Goal: Task Accomplishment & Management: Manage account settings

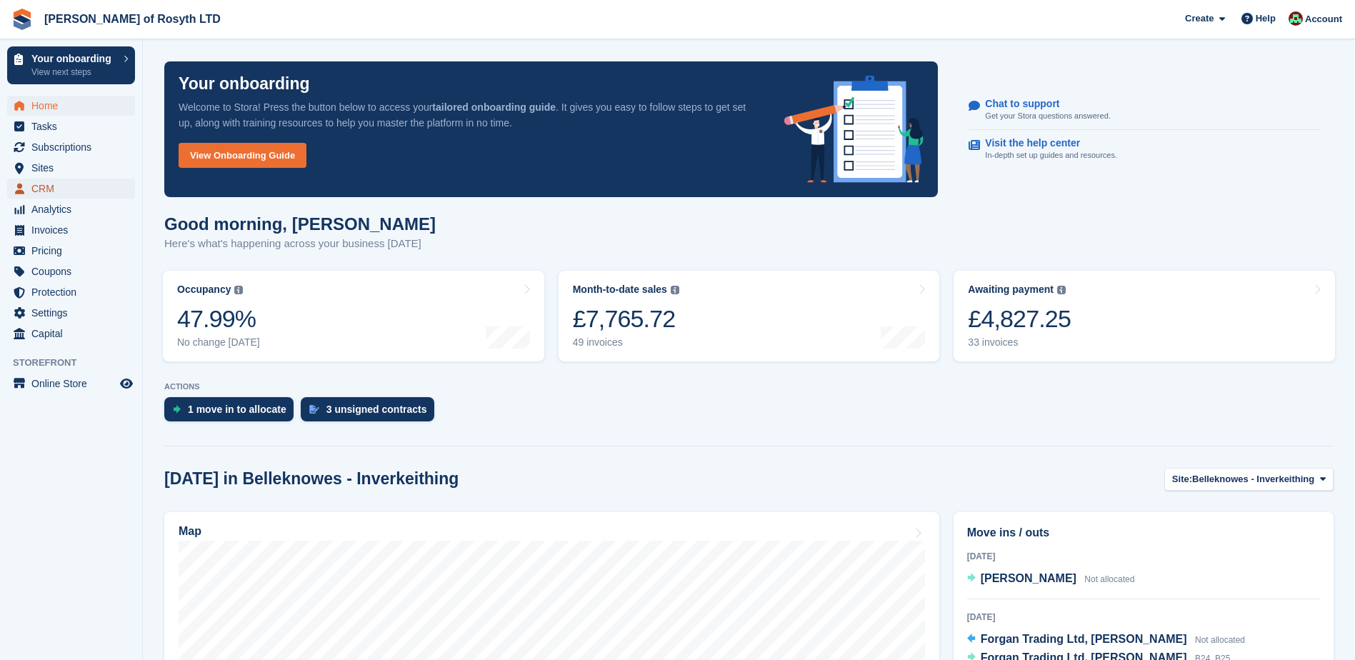
click at [40, 185] on span "CRM" at bounding box center [74, 189] width 86 height 20
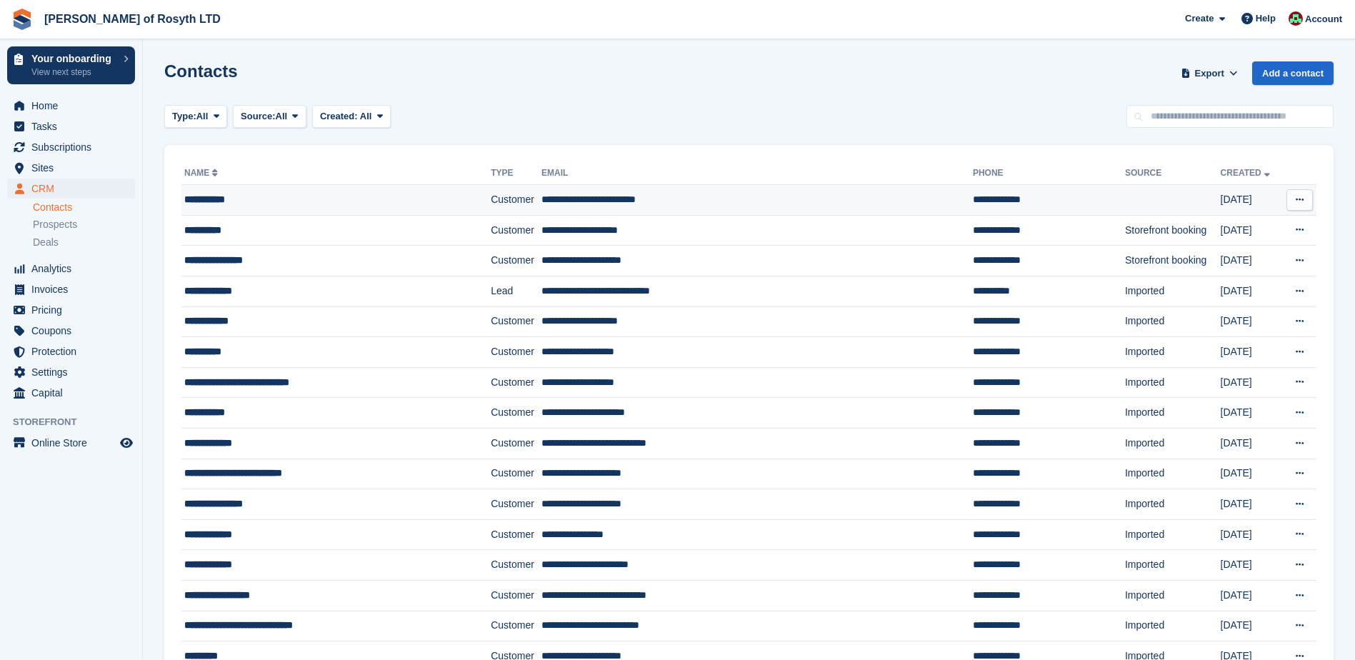
click at [240, 200] on div "**********" at bounding box center [315, 199] width 262 height 15
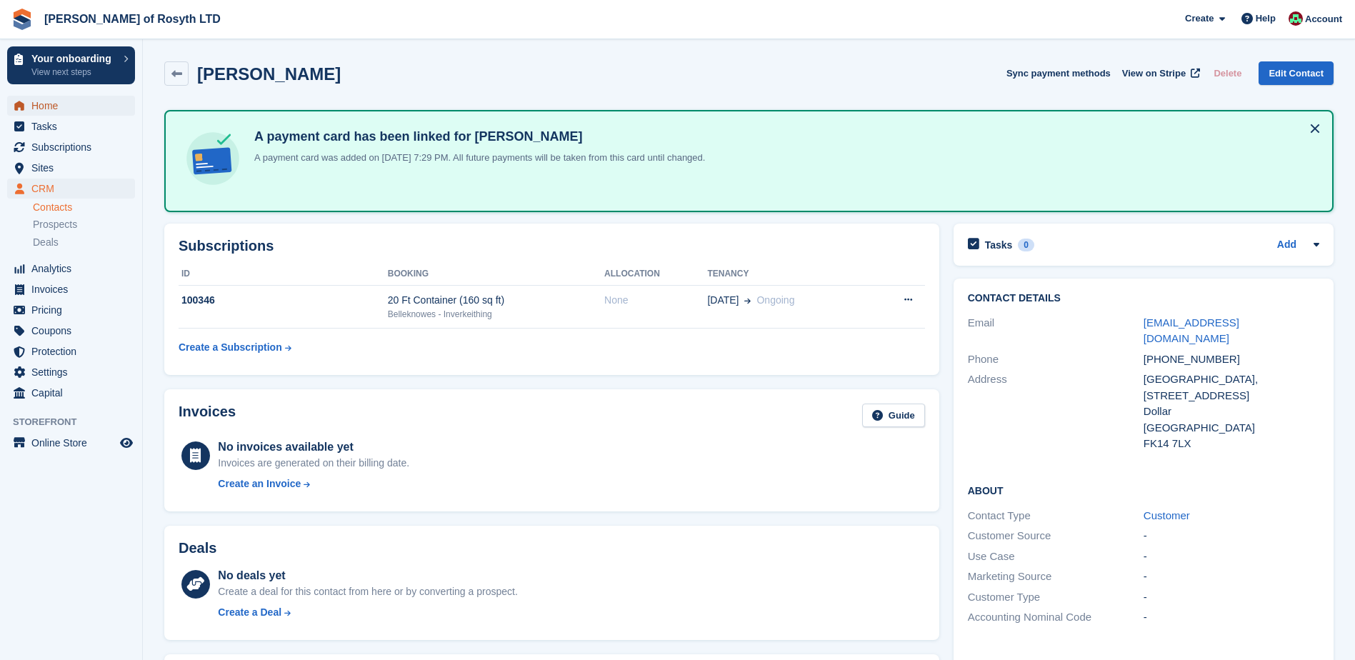
click at [49, 109] on span "Home" at bounding box center [74, 106] width 86 height 20
